Goal: Information Seeking & Learning: Learn about a topic

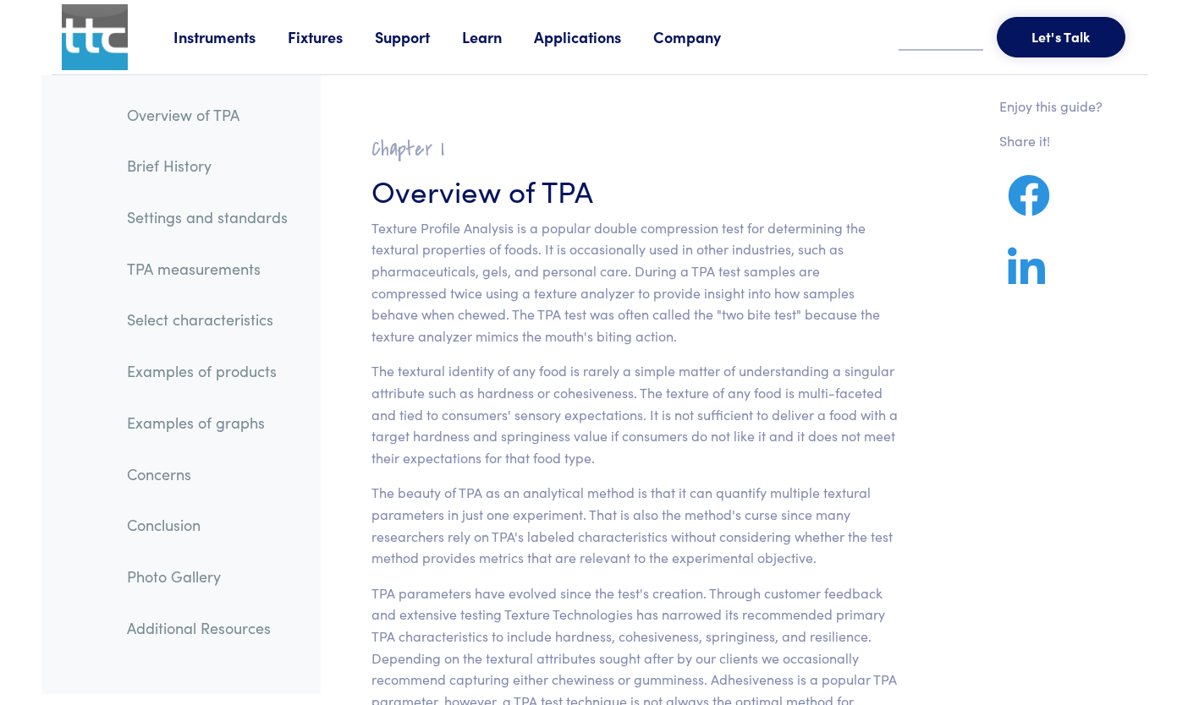
drag, startPoint x: 0, startPoint y: 0, endPoint x: 221, endPoint y: 264, distance: 344.1
click at [221, 264] on link "TPA measurements" at bounding box center [207, 269] width 188 height 39
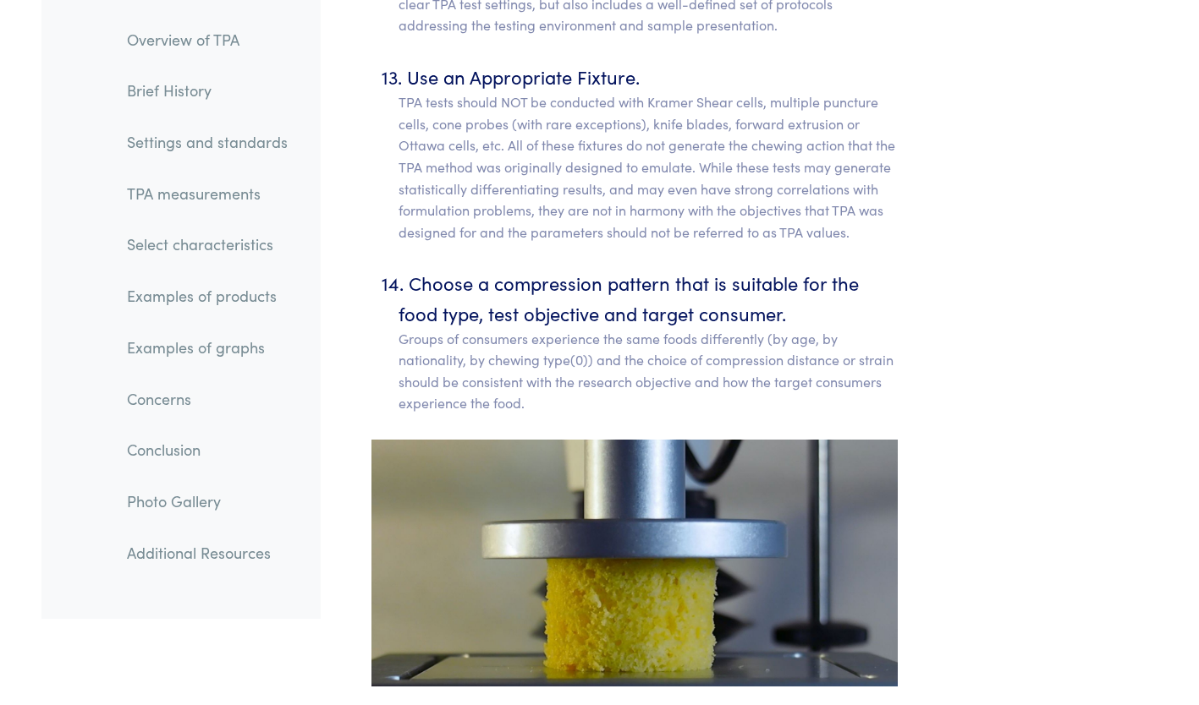
scroll to position [10604, 0]
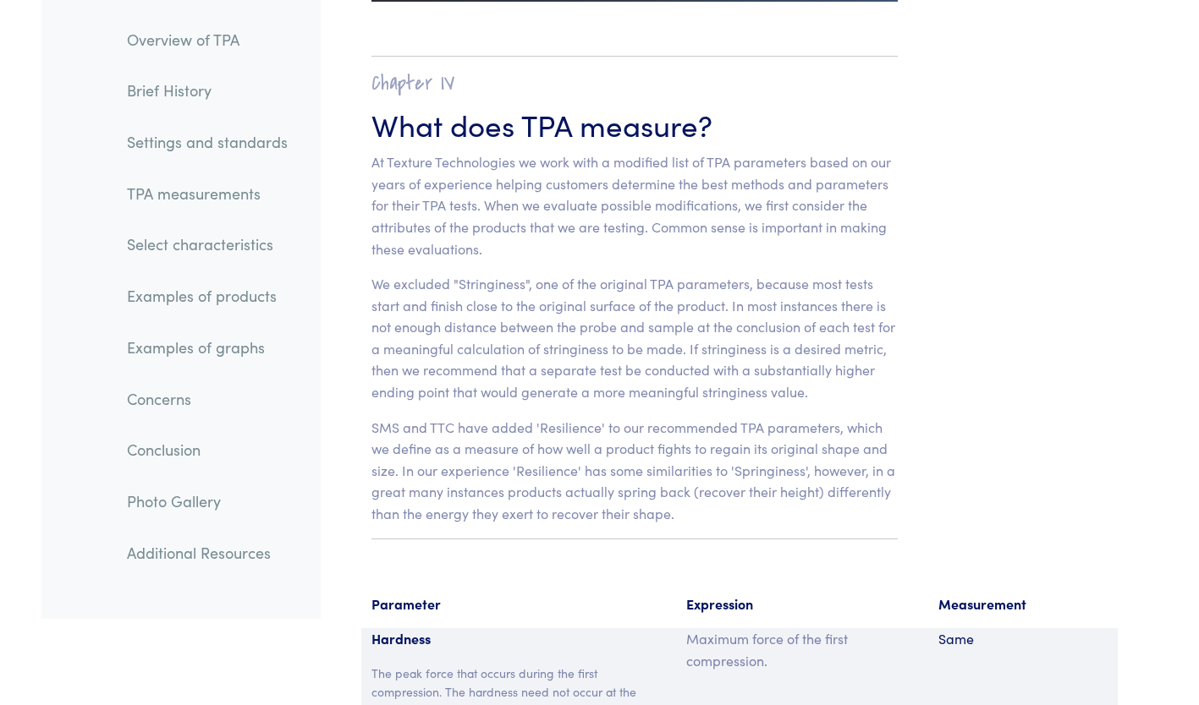
click at [260, 297] on link "Examples of products" at bounding box center [207, 296] width 188 height 39
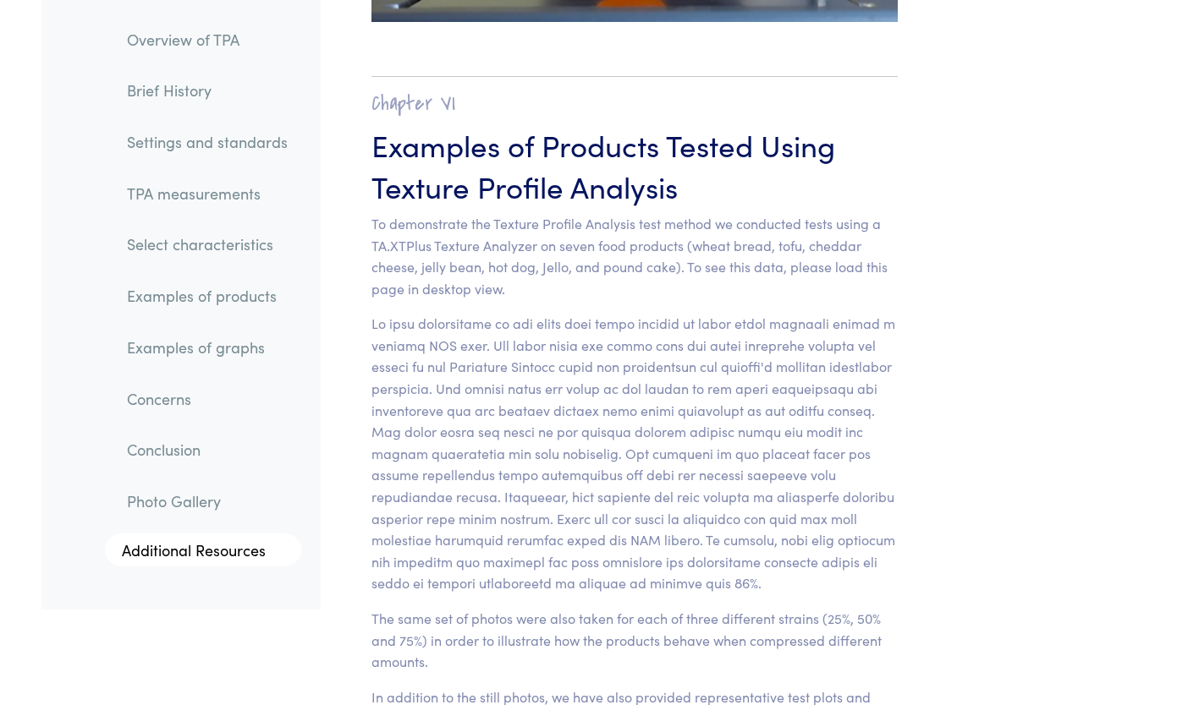
scroll to position [16469, 0]
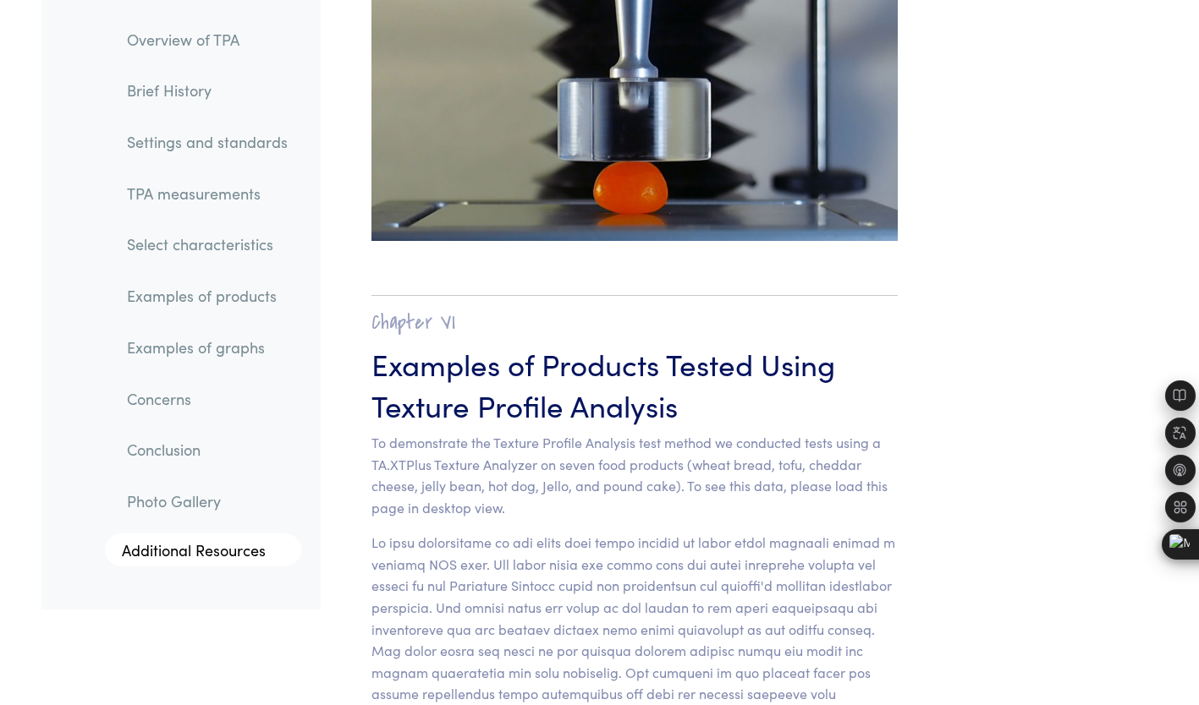
click at [190, 369] on li "Concerns" at bounding box center [194, 393] width 213 height 52
click at [152, 449] on link "Conclusion" at bounding box center [207, 450] width 188 height 39
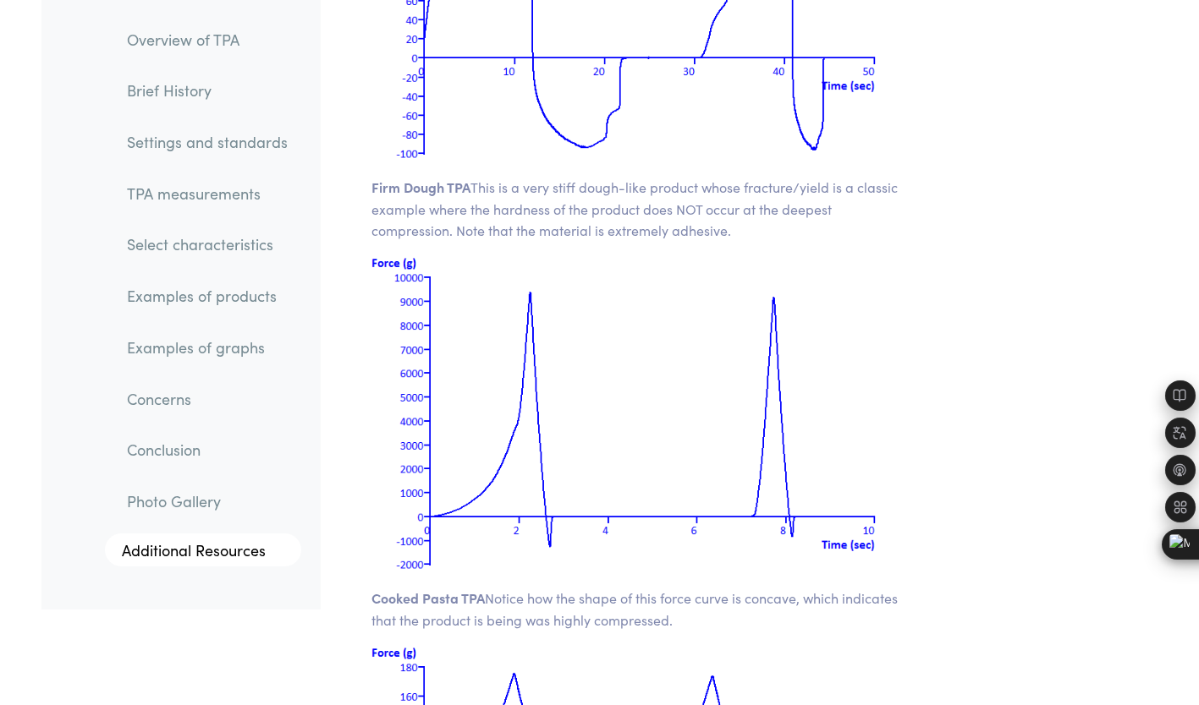
scroll to position [23616, 0]
click at [207, 241] on link "Select characteristics" at bounding box center [207, 245] width 188 height 39
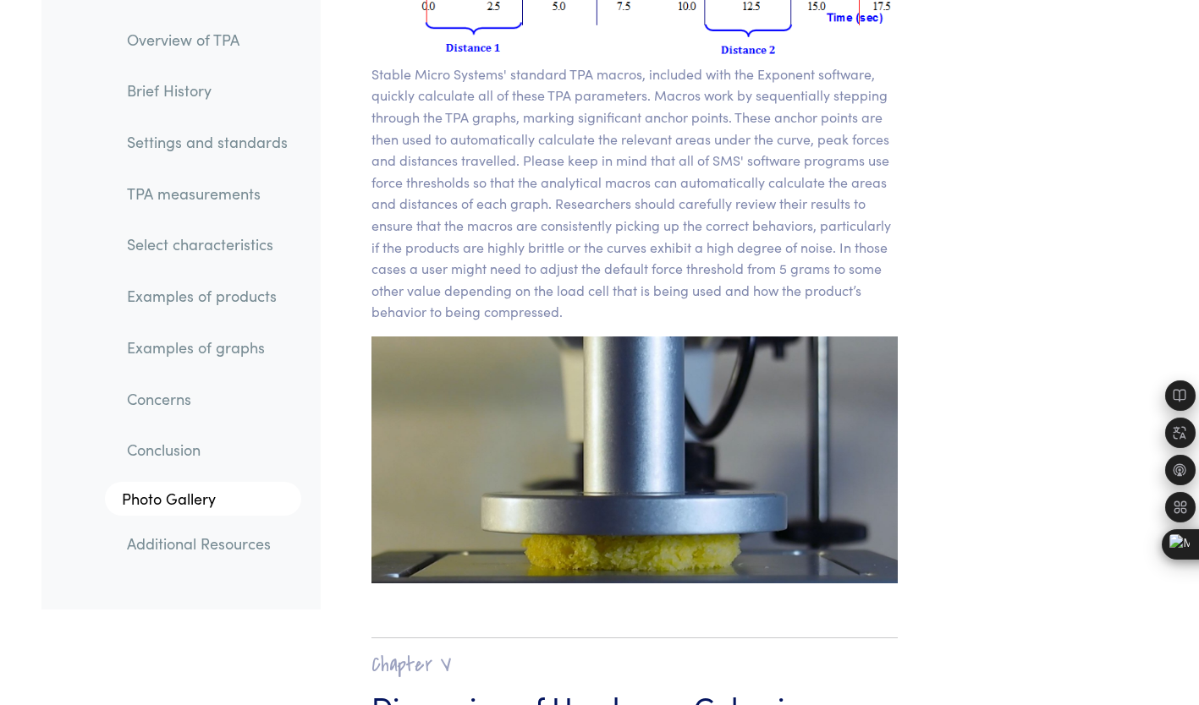
scroll to position [12583, 0]
click at [171, 245] on link "Select characteristics" at bounding box center [207, 245] width 188 height 39
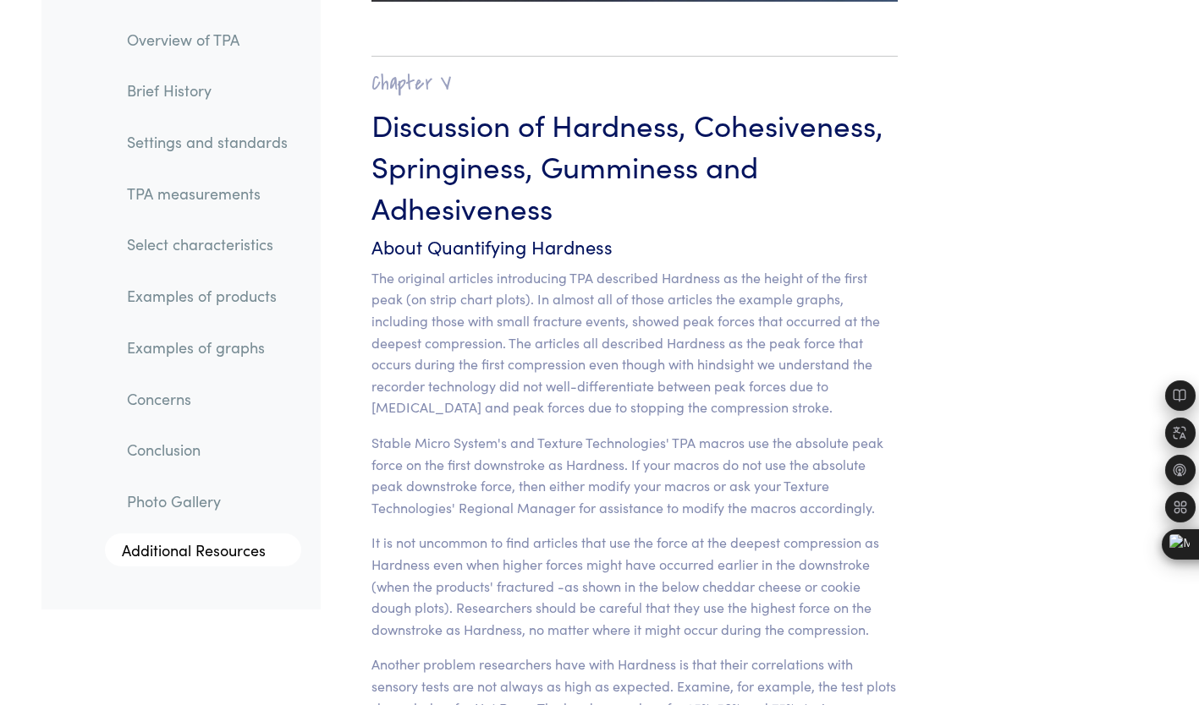
click at [191, 193] on link "TPA measurements" at bounding box center [207, 193] width 188 height 39
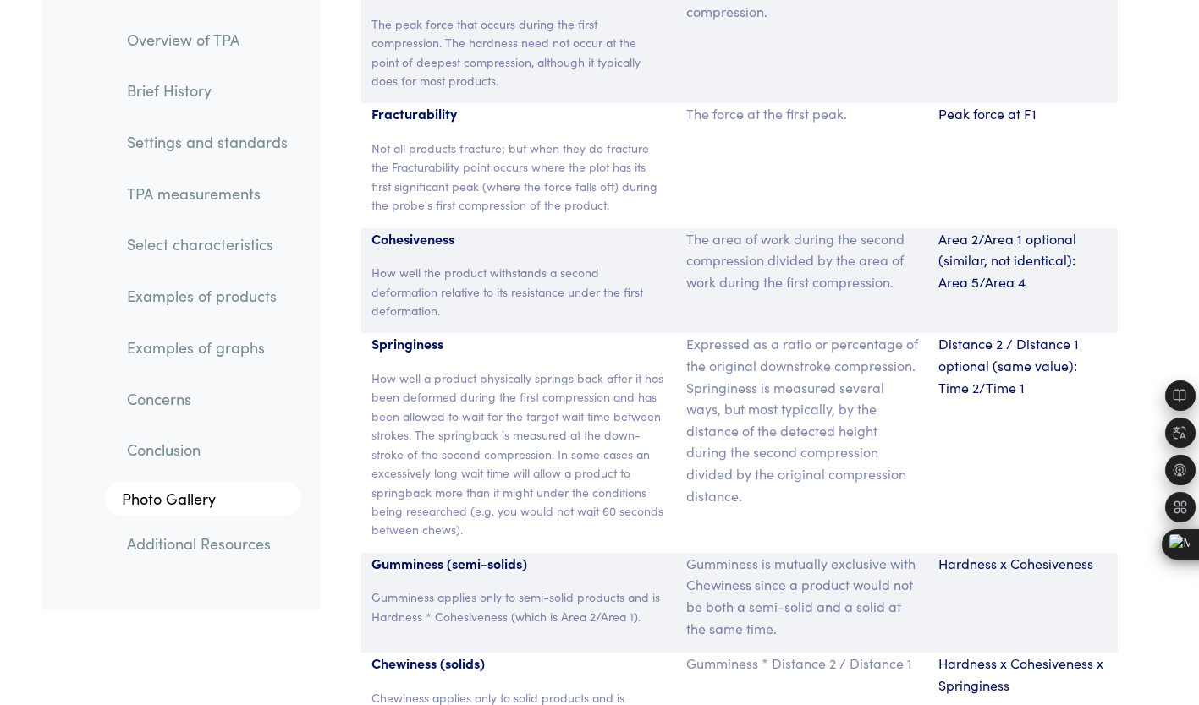
scroll to position [11344, 0]
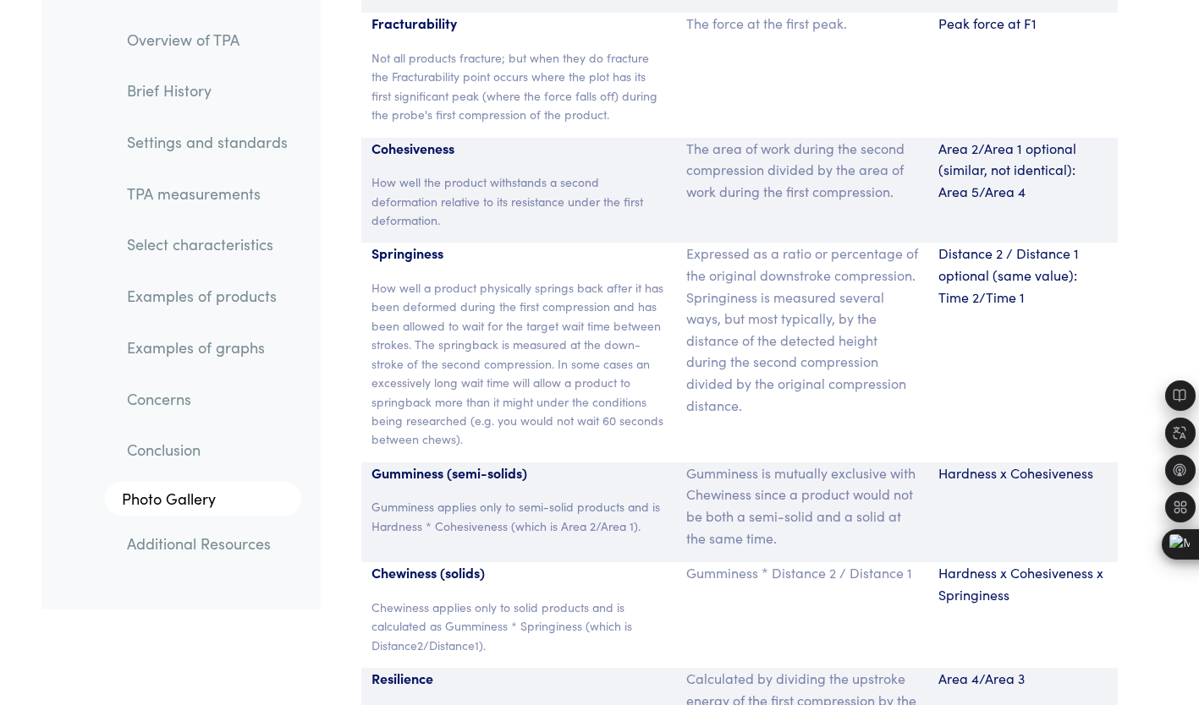
click at [400, 278] on p "How well a product physically springs back after it has been deformed during th…" at bounding box center [518, 363] width 295 height 171
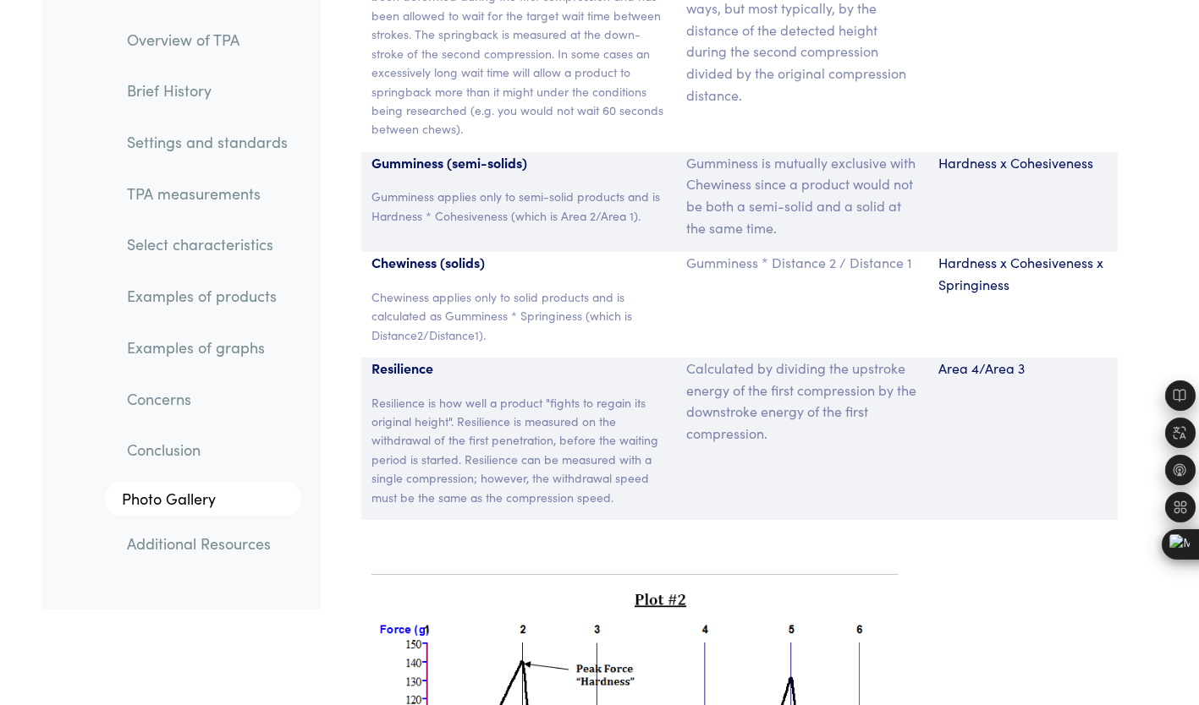
scroll to position [11655, 0]
